Goal: Task Accomplishment & Management: Manage account settings

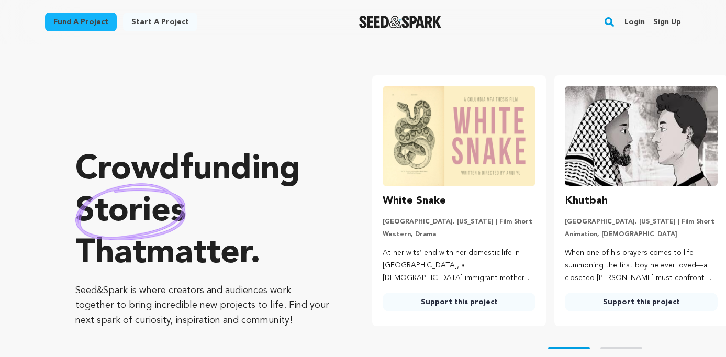
click at [639, 22] on link "Login" at bounding box center [635, 22] width 20 height 17
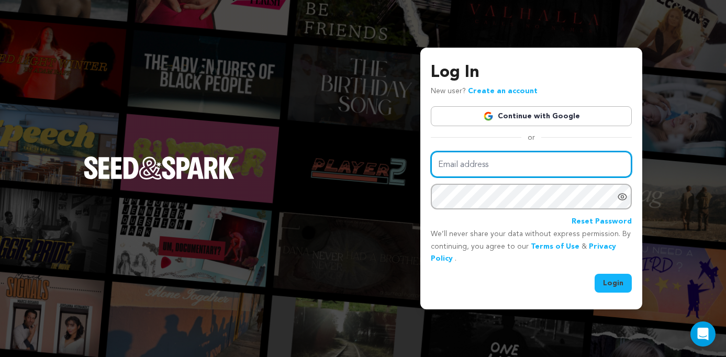
type input "oliviagraceh444@gmail.com"
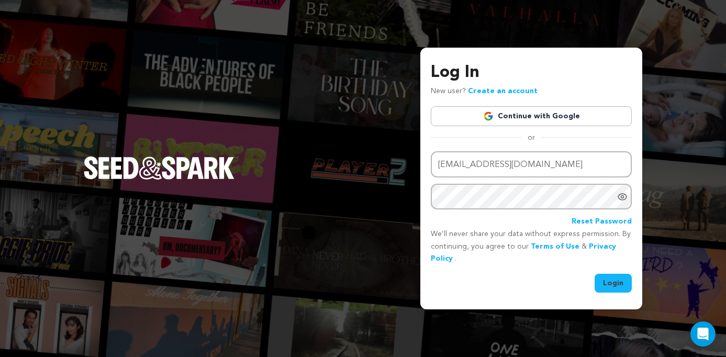
click at [614, 284] on button "Login" at bounding box center [613, 283] width 37 height 19
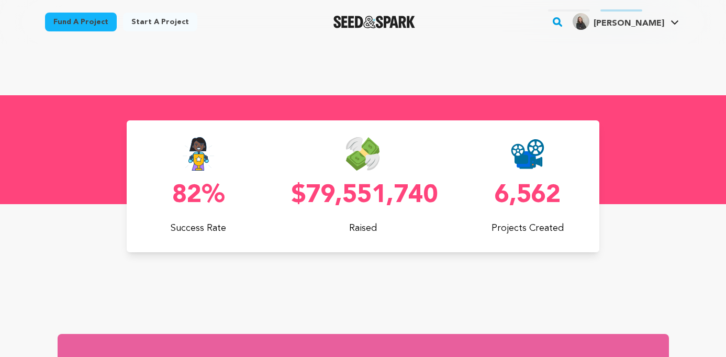
scroll to position [0, 191]
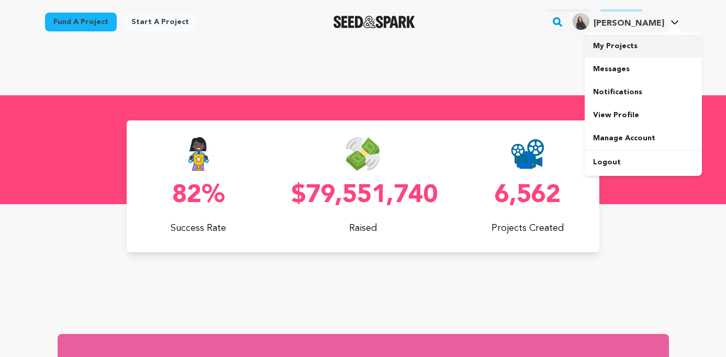
click at [629, 49] on link "My Projects" at bounding box center [643, 46] width 117 height 23
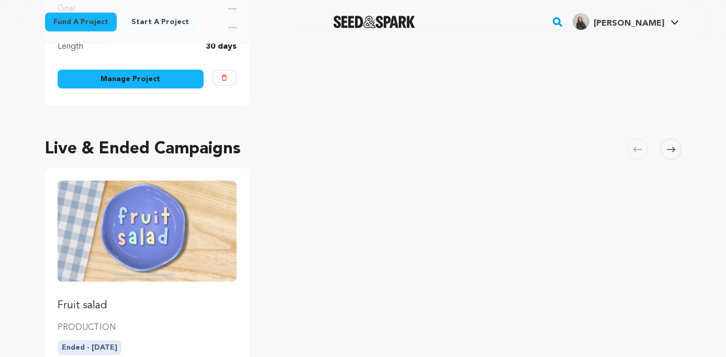
scroll to position [333, 0]
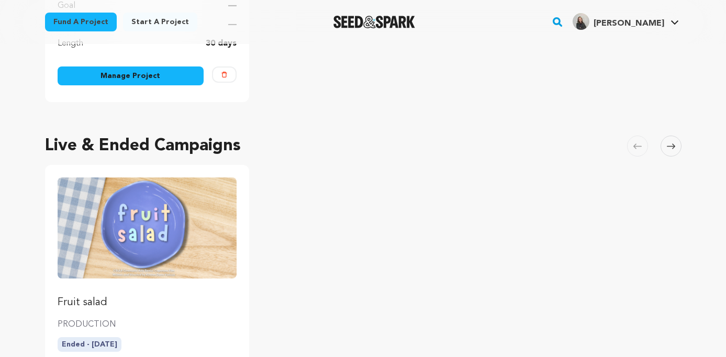
click at [227, 77] on button "Delete" at bounding box center [224, 75] width 25 height 16
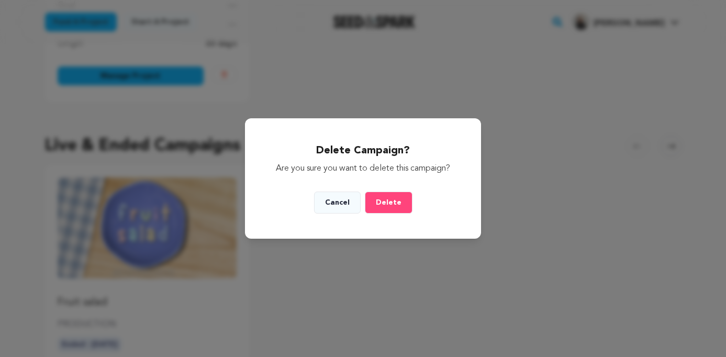
click at [388, 206] on button "Delete" at bounding box center [389, 203] width 48 height 22
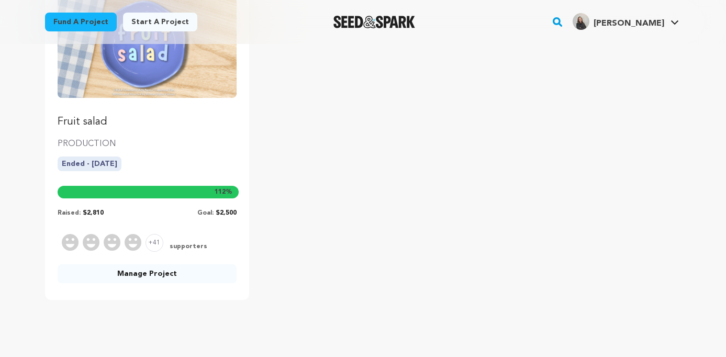
scroll to position [169, 0]
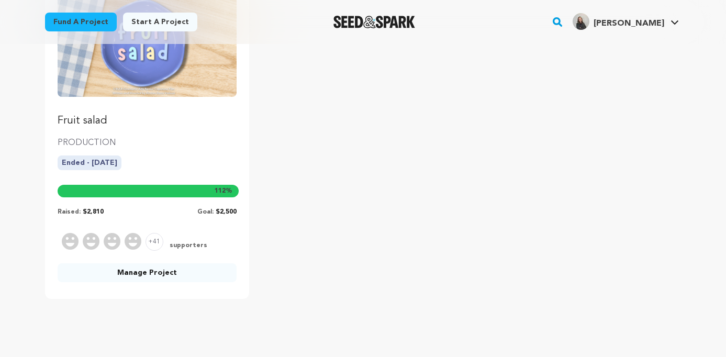
click at [198, 126] on p "Fruit salad" at bounding box center [148, 121] width 180 height 15
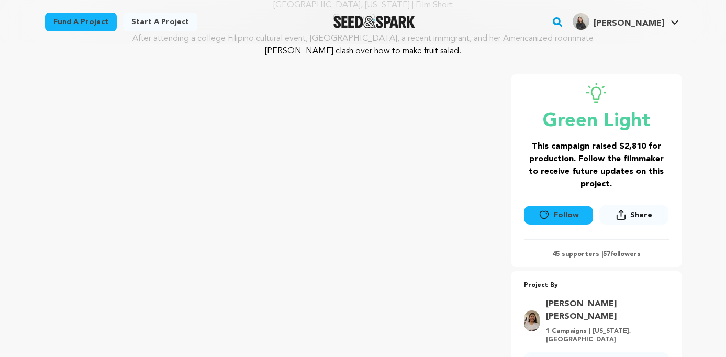
scroll to position [122, 0]
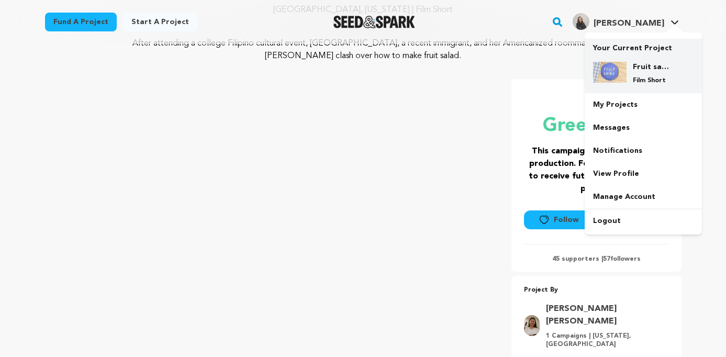
click at [634, 80] on p "Film Short" at bounding box center [652, 80] width 38 height 8
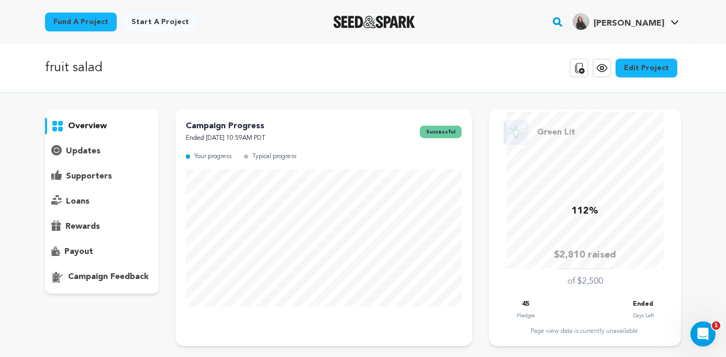
click at [96, 173] on p "supporters" at bounding box center [89, 176] width 46 height 13
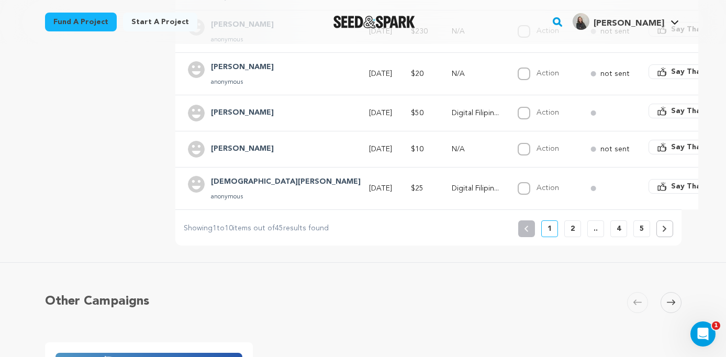
scroll to position [454, 0]
click at [571, 232] on p "2" at bounding box center [573, 228] width 4 height 10
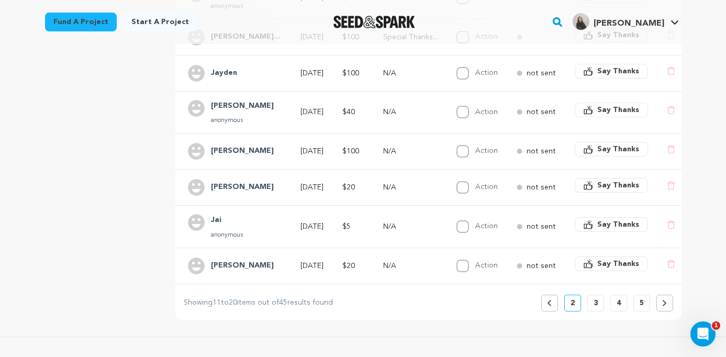
scroll to position [374, 0]
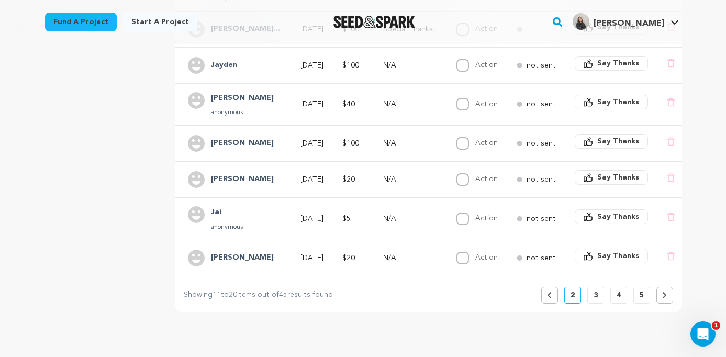
click at [664, 299] on button at bounding box center [665, 295] width 17 height 17
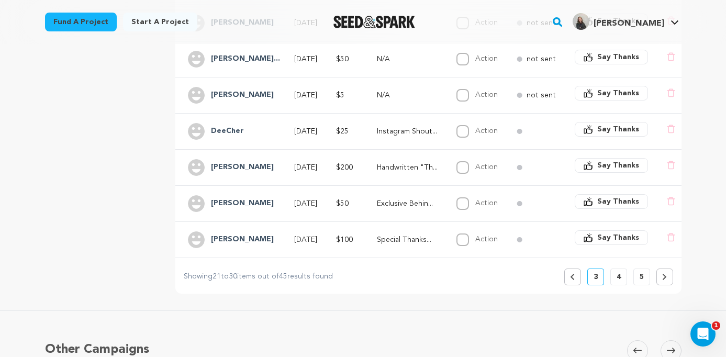
click at [664, 299] on div "fruit salad Copy public preview link View project Edit Project View more option…" at bounding box center [363, 166] width 726 height 993
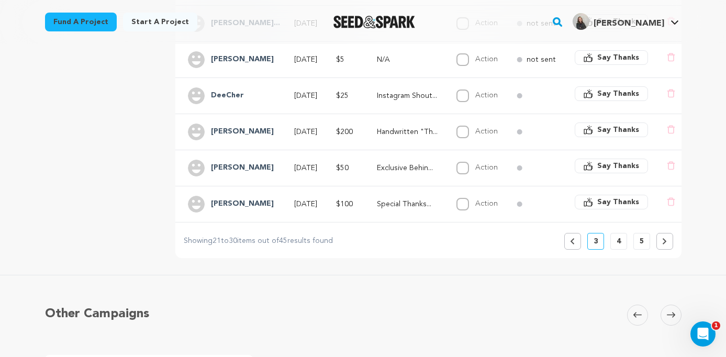
scroll to position [414, 0]
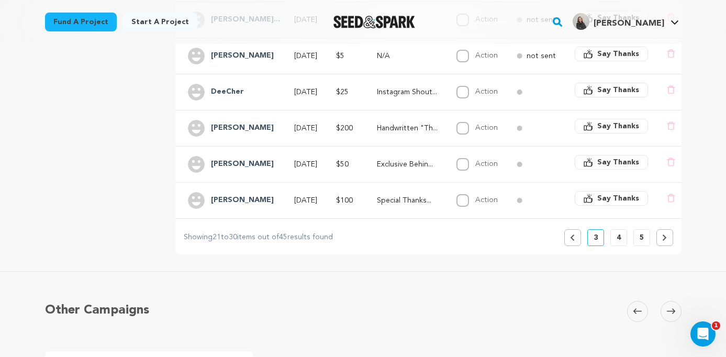
click at [619, 245] on button "4" at bounding box center [619, 237] width 17 height 17
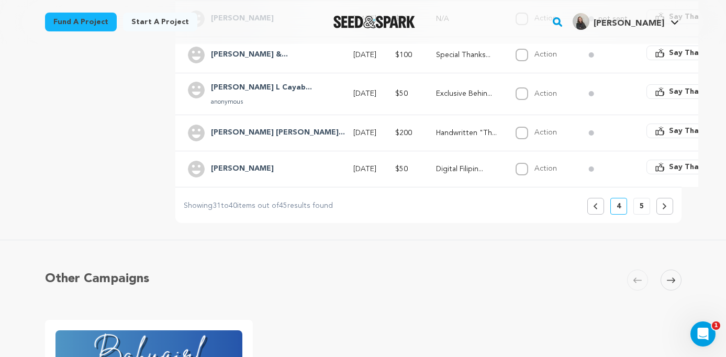
scroll to position [459, 0]
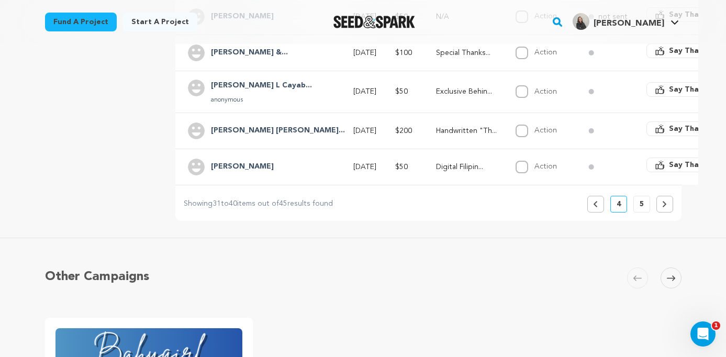
click at [637, 206] on button "5" at bounding box center [642, 204] width 17 height 17
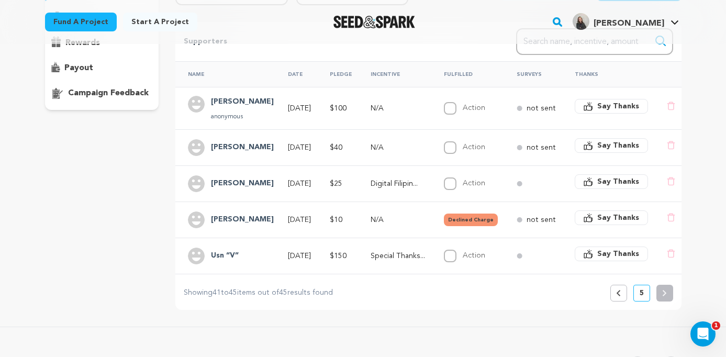
scroll to position [185, 0]
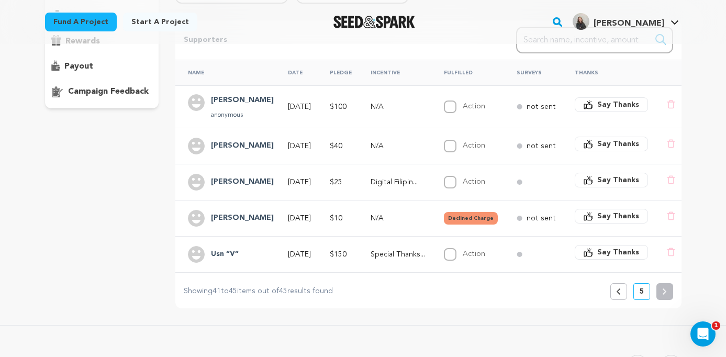
click at [619, 293] on icon at bounding box center [619, 292] width 4 height 6
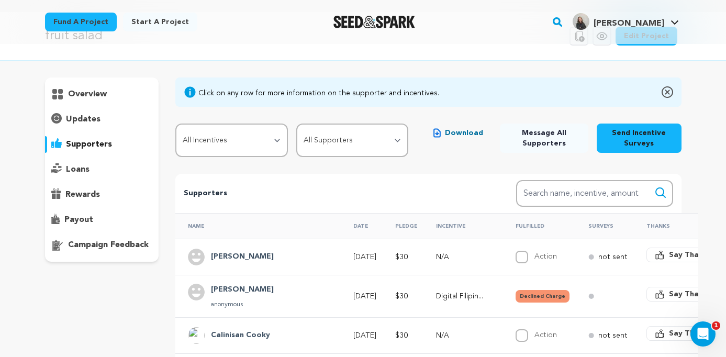
scroll to position [25, 0]
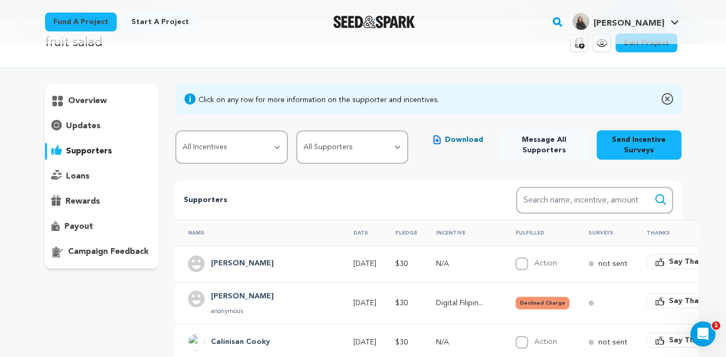
click at [77, 102] on p "overview" at bounding box center [87, 101] width 39 height 13
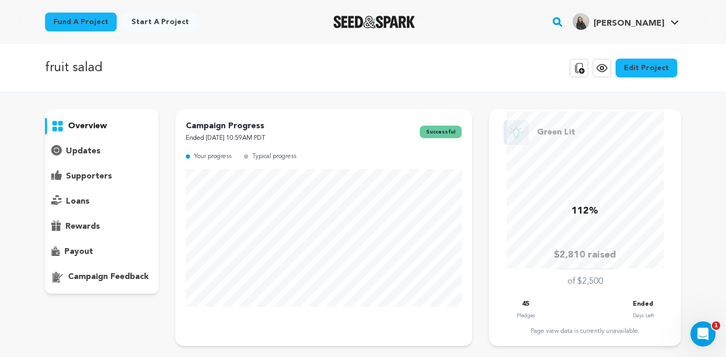
click at [606, 68] on icon at bounding box center [602, 68] width 13 height 13
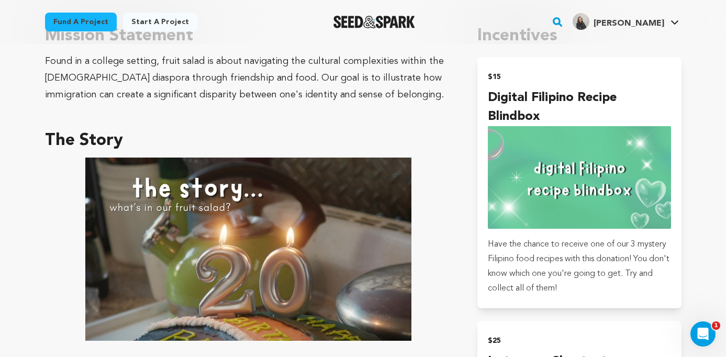
scroll to position [623, 0]
